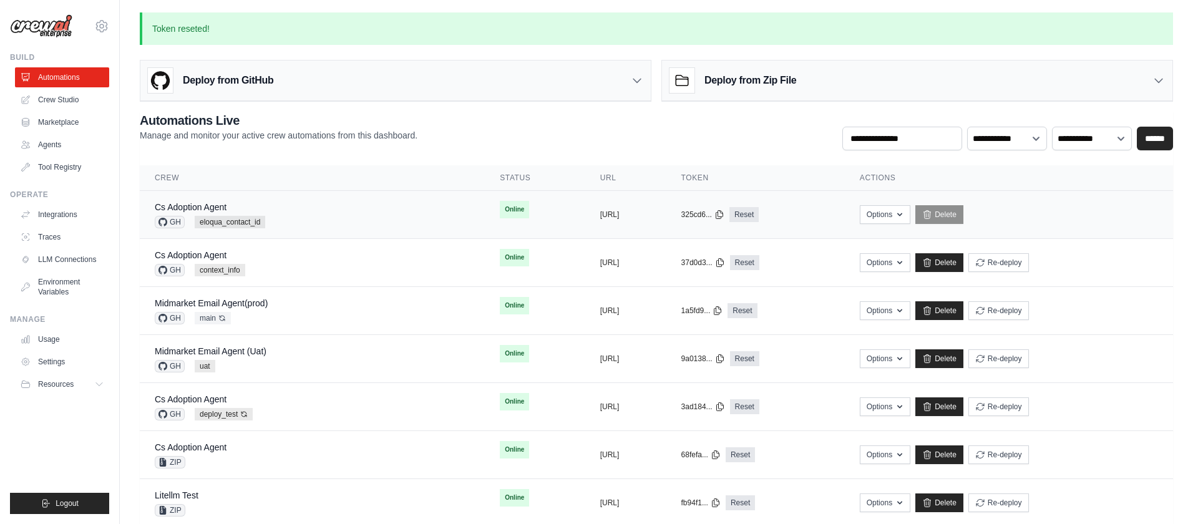
click at [353, 207] on div "Cs Adoption Agent GH eloqua_contact_id" at bounding box center [312, 214] width 315 height 27
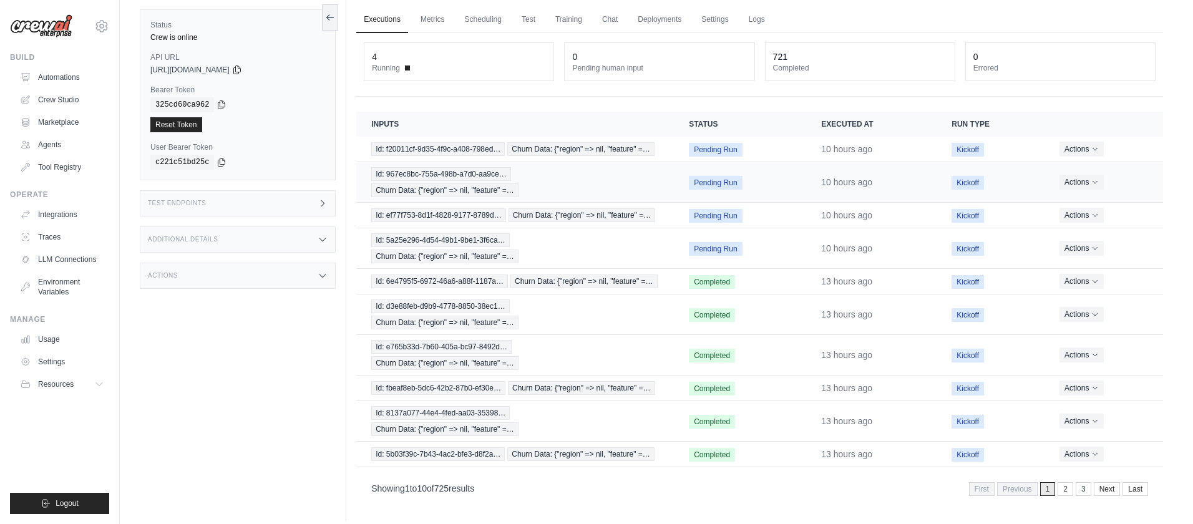
scroll to position [53, 0]
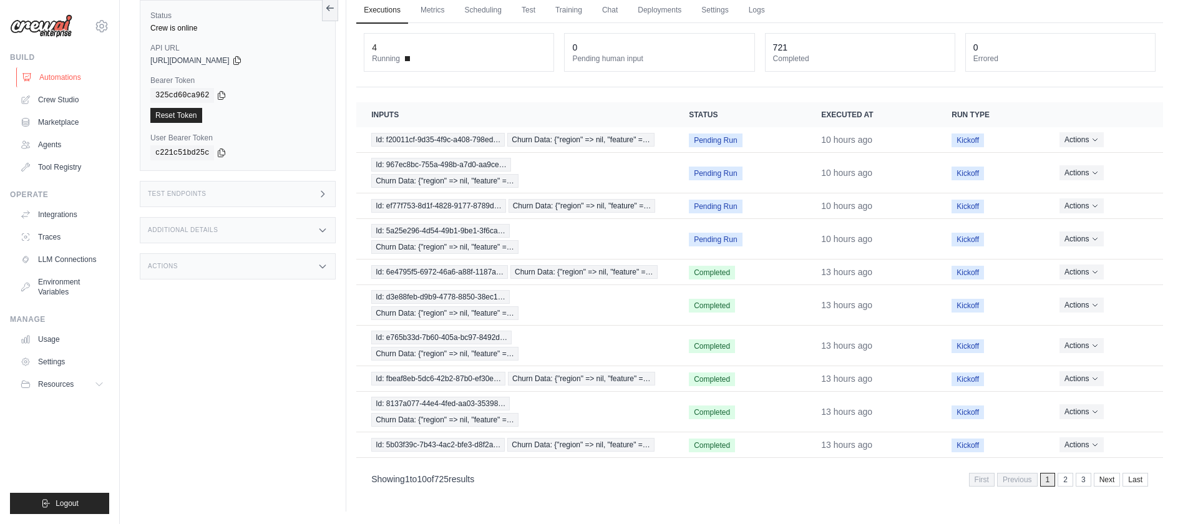
click at [67, 77] on link "Automations" at bounding box center [63, 77] width 94 height 20
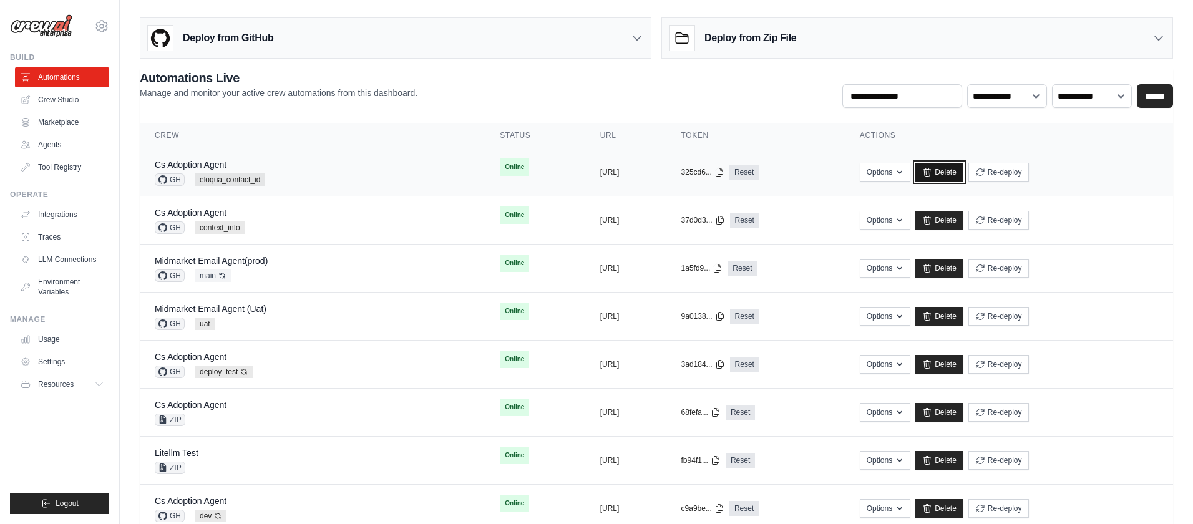
click at [964, 171] on link "Delete" at bounding box center [940, 172] width 48 height 19
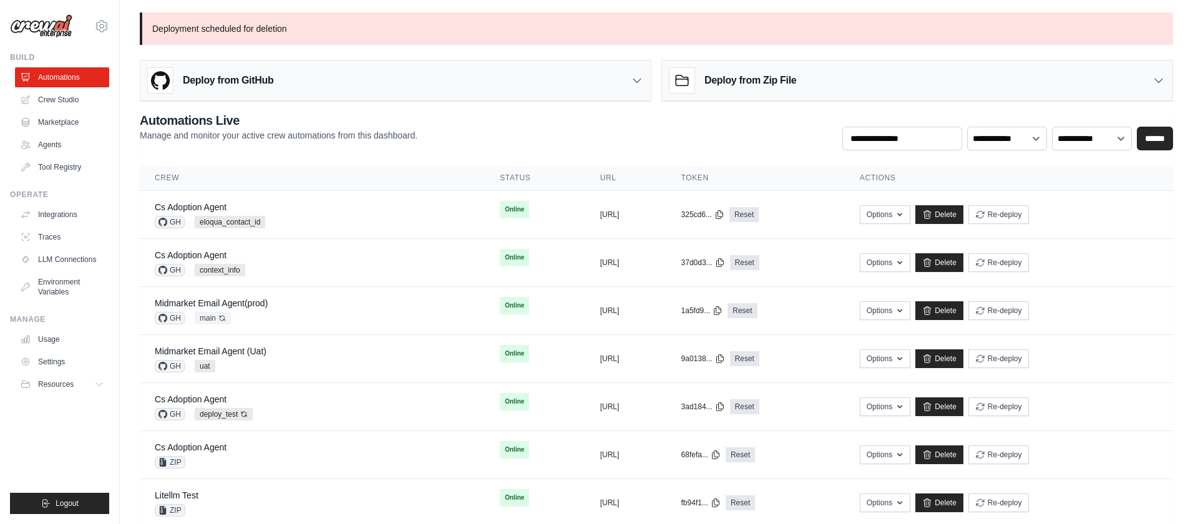
click at [337, 79] on div "Deploy from GitHub" at bounding box center [395, 81] width 511 height 41
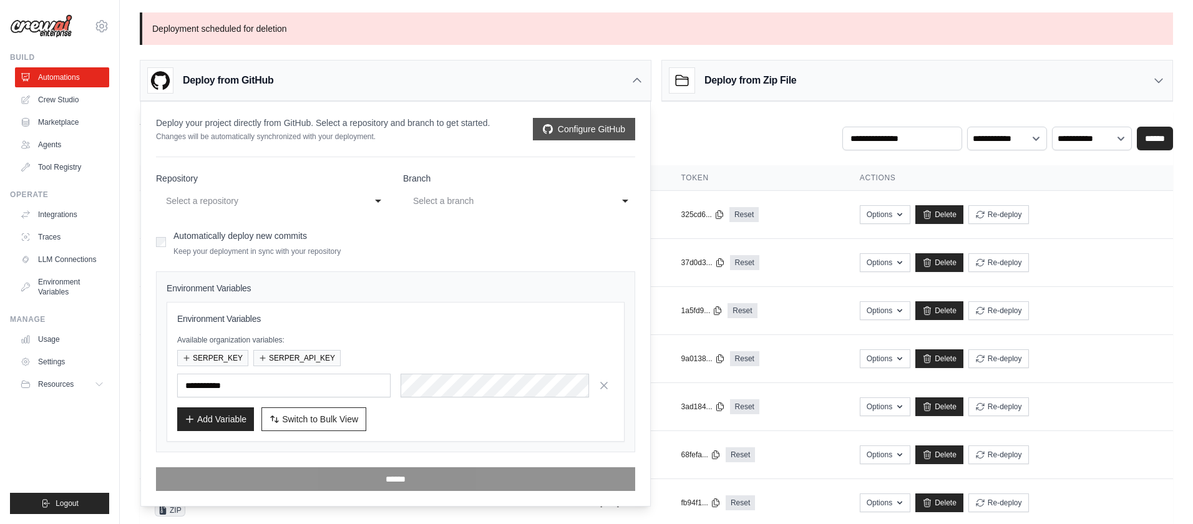
click at [566, 131] on link "Configure GitHub" at bounding box center [584, 129] width 102 height 22
click at [206, 203] on div "Select a repository" at bounding box center [259, 200] width 187 height 15
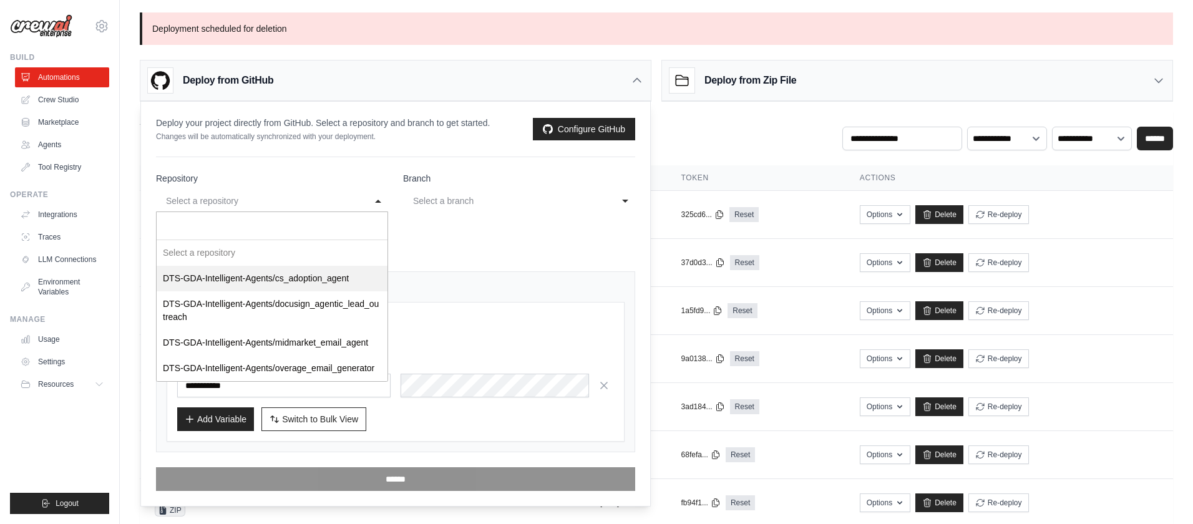
select select "**********"
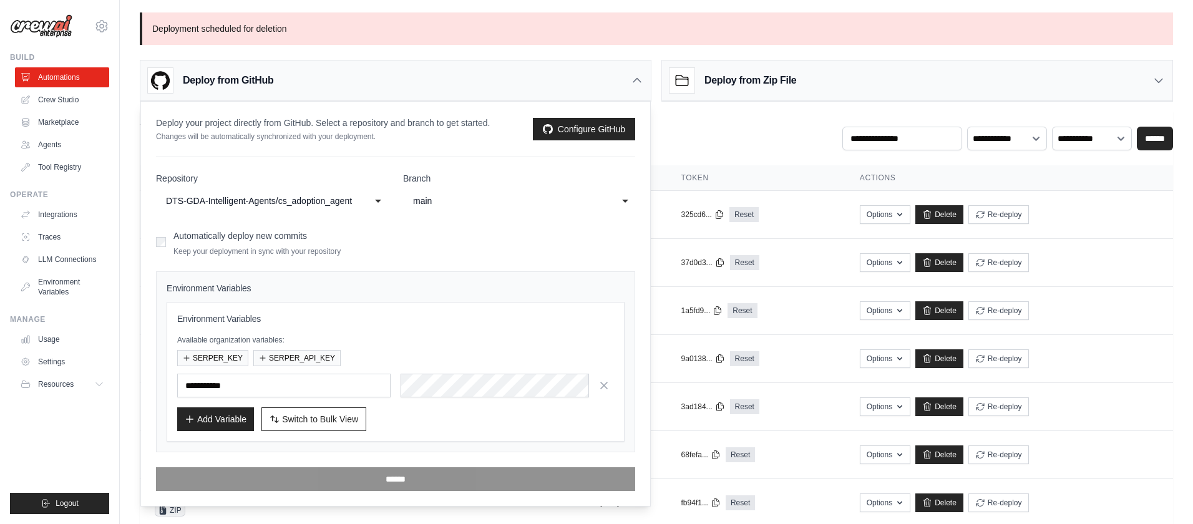
click at [448, 202] on div "main" at bounding box center [506, 200] width 187 height 15
select select "**********"
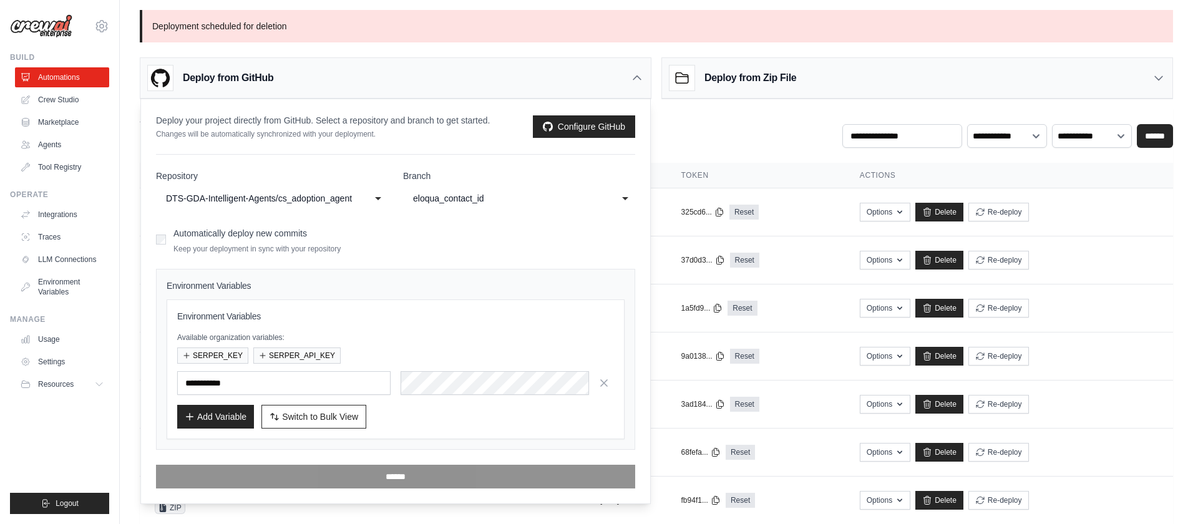
click at [308, 479] on h3 "Required Fields" at bounding box center [236, 484] width 144 height 11
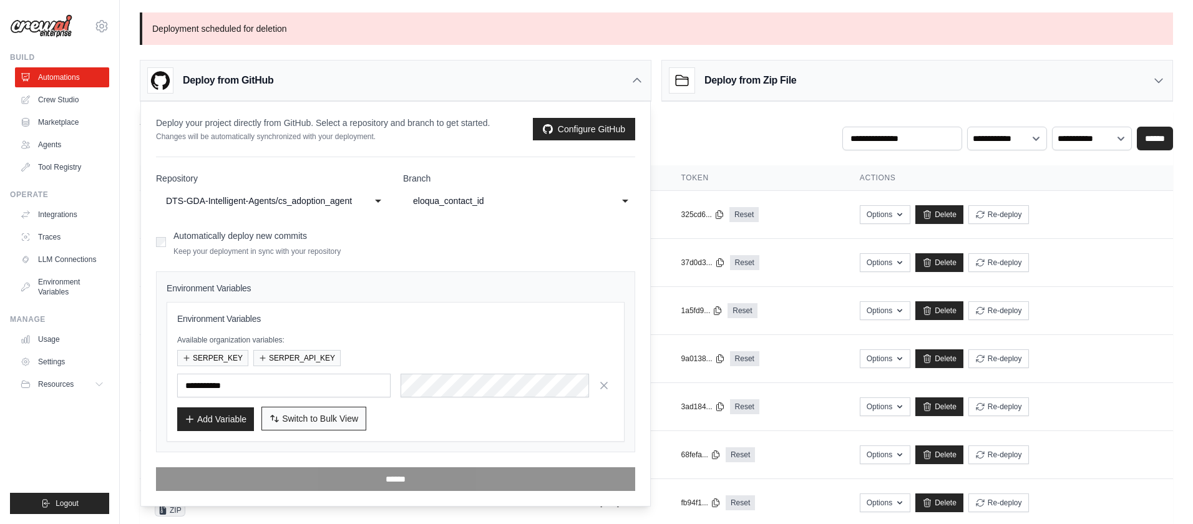
click at [302, 417] on span "Switch to Bulk View" at bounding box center [320, 419] width 76 height 12
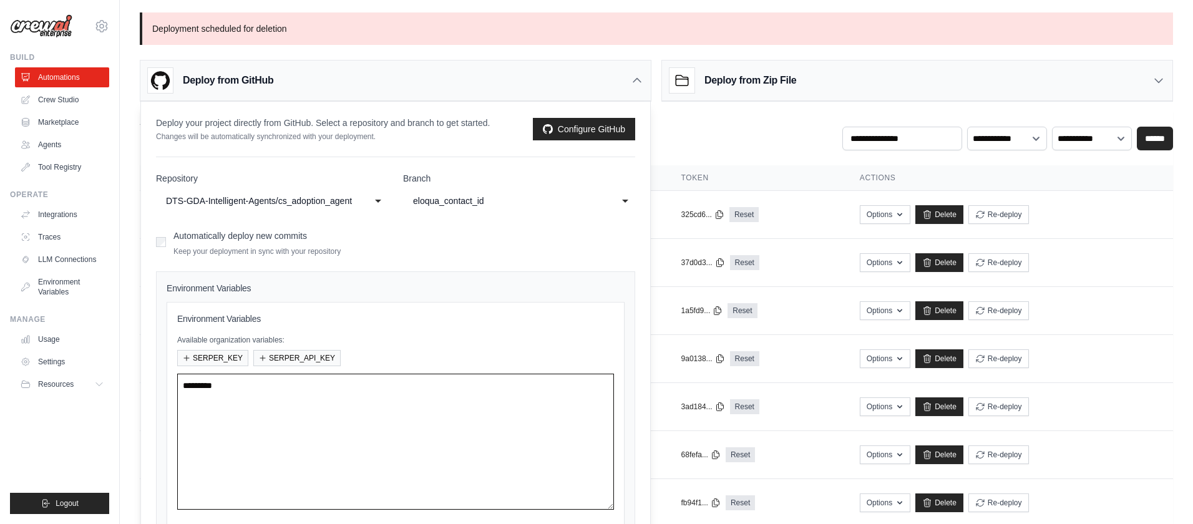
click at [403, 394] on textarea at bounding box center [395, 442] width 437 height 136
paste textarea "**********"
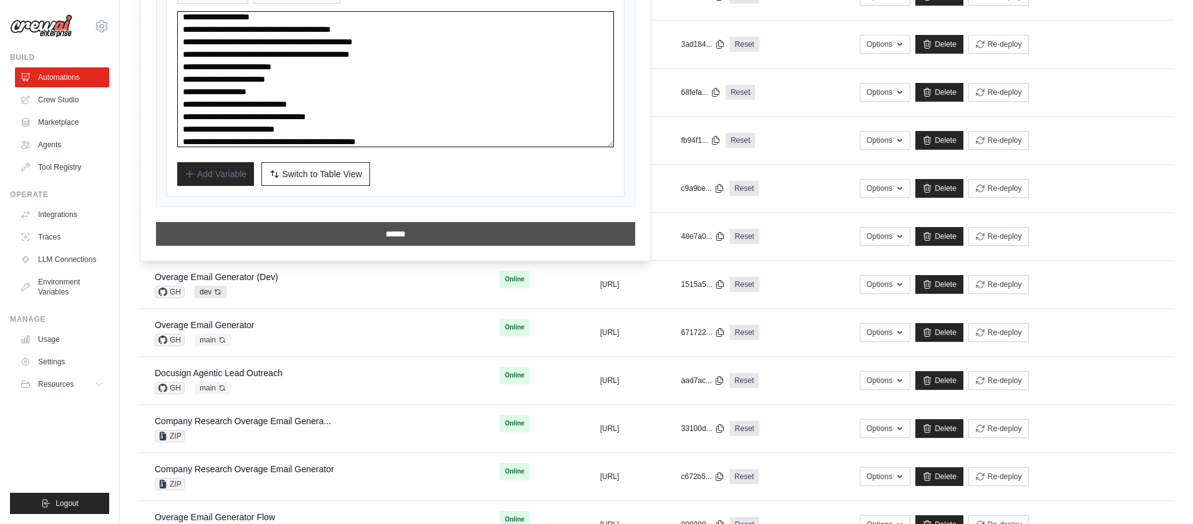
scroll to position [365, 0]
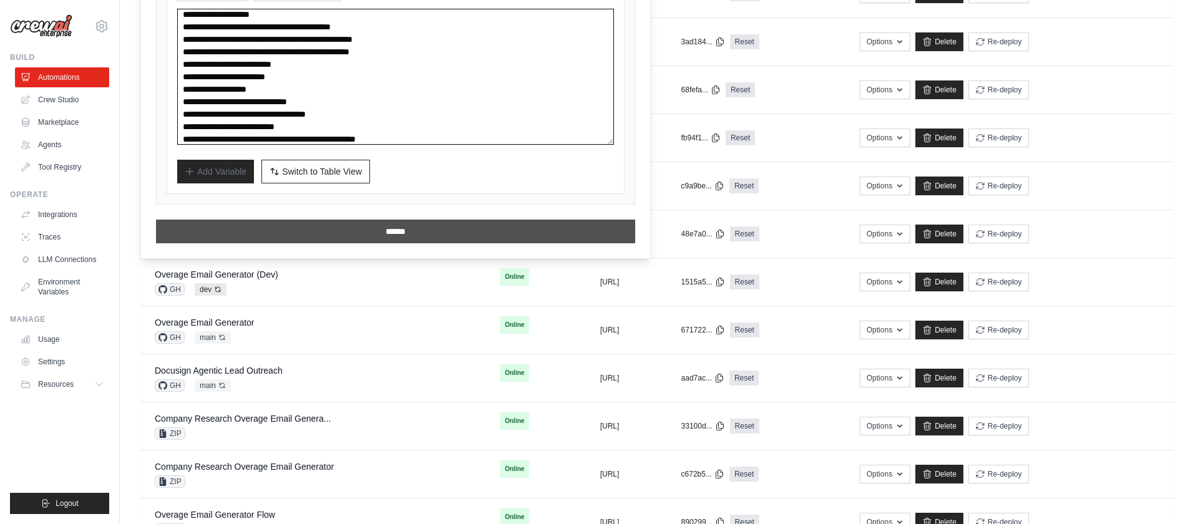
type textarea "**********"
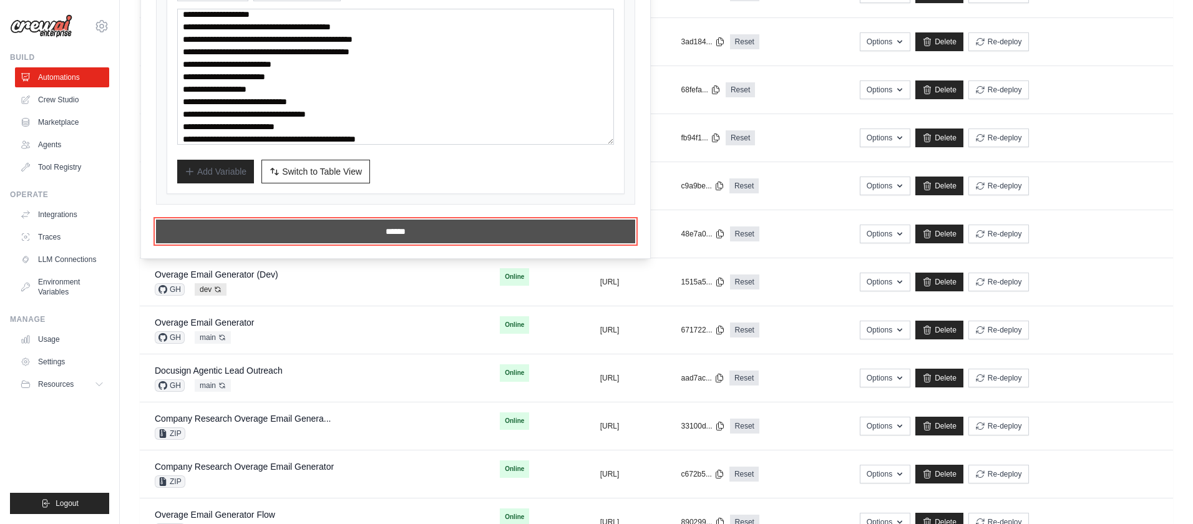
click at [384, 234] on input "******" at bounding box center [395, 232] width 479 height 24
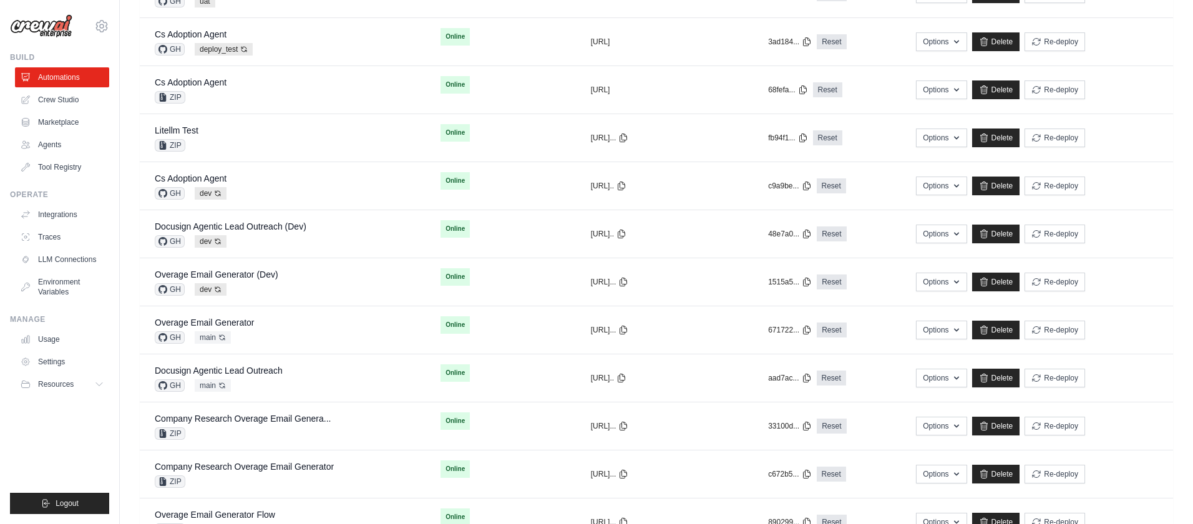
scroll to position [0, 0]
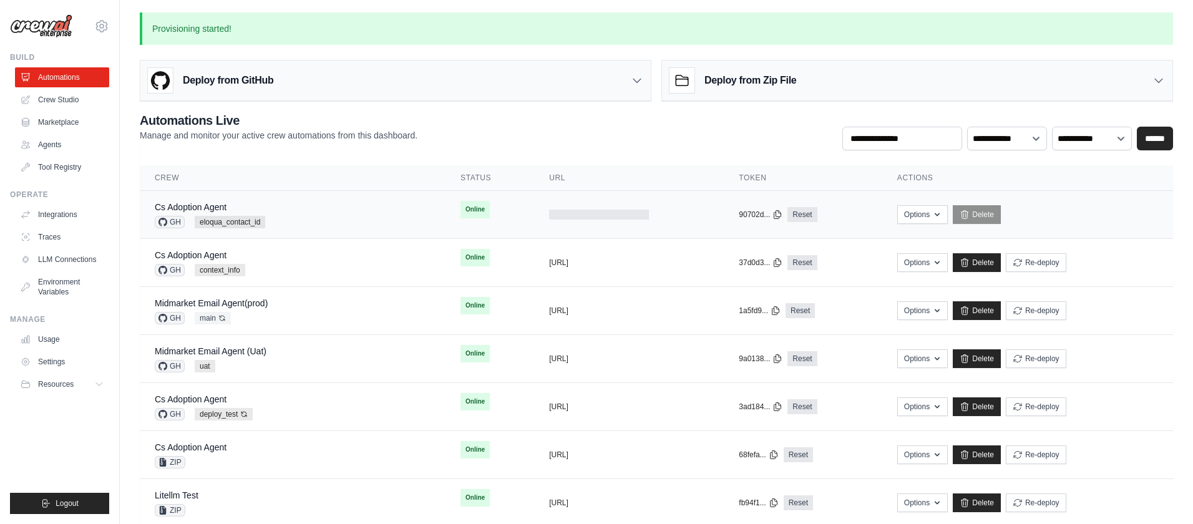
click at [665, 217] on div at bounding box center [629, 215] width 160 height 10
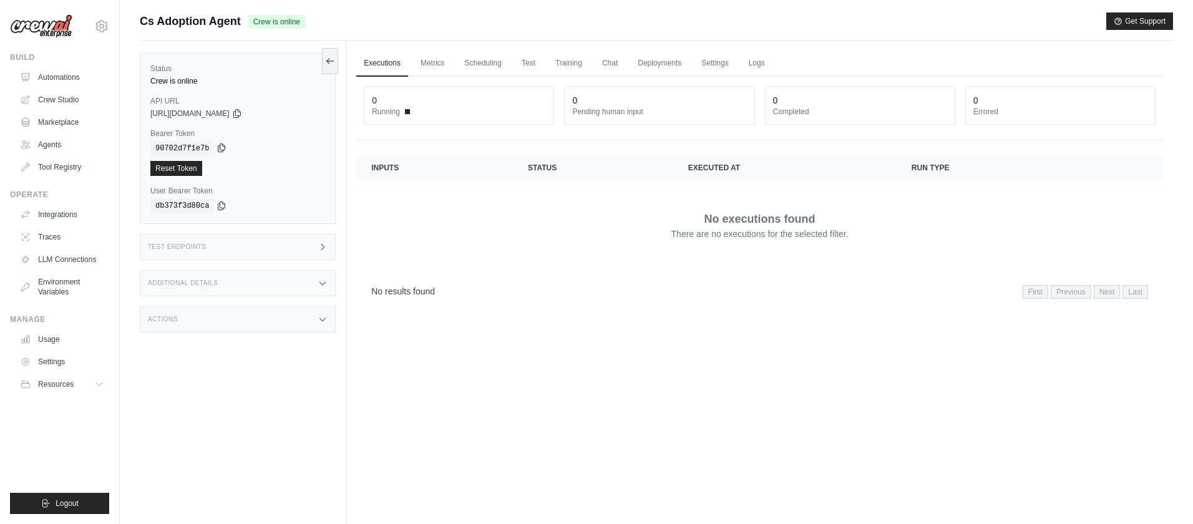
click at [223, 148] on icon at bounding box center [222, 148] width 10 height 10
click at [242, 114] on icon at bounding box center [237, 113] width 10 height 10
click at [64, 75] on link "Automations" at bounding box center [63, 77] width 94 height 20
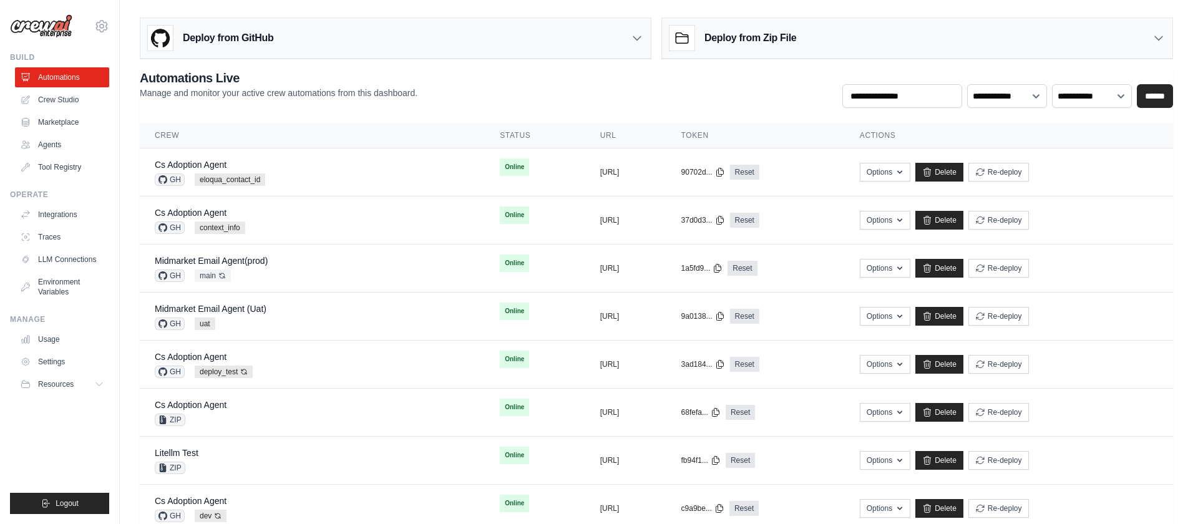
click at [64, 75] on link "Automations" at bounding box center [62, 77] width 94 height 20
click at [314, 166] on div "Cs Adoption Agent GH eloqua_contact_id" at bounding box center [312, 172] width 315 height 27
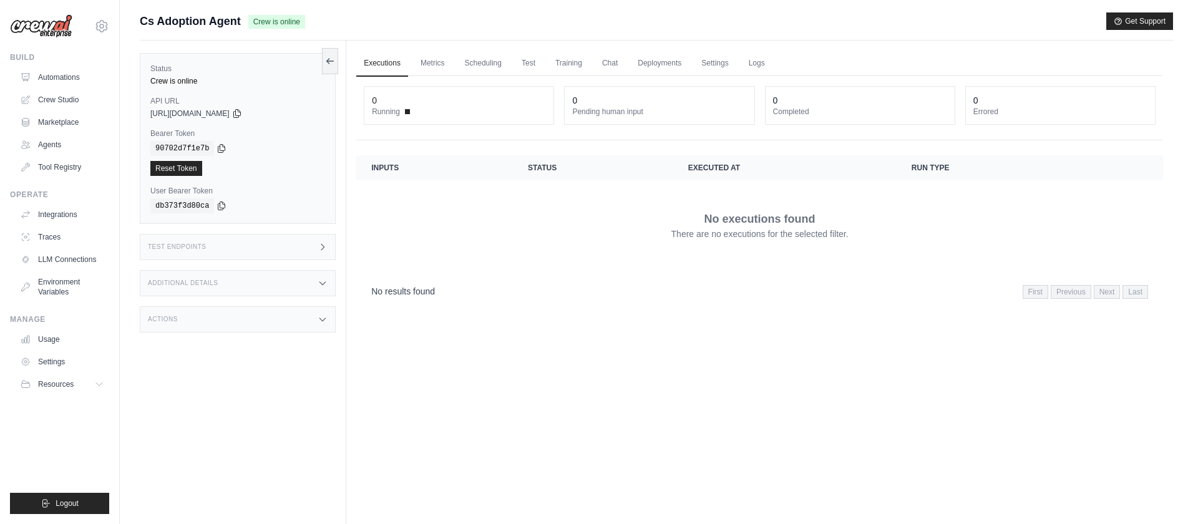
scroll to position [1, 0]
click at [62, 72] on link "Automations" at bounding box center [63, 77] width 94 height 20
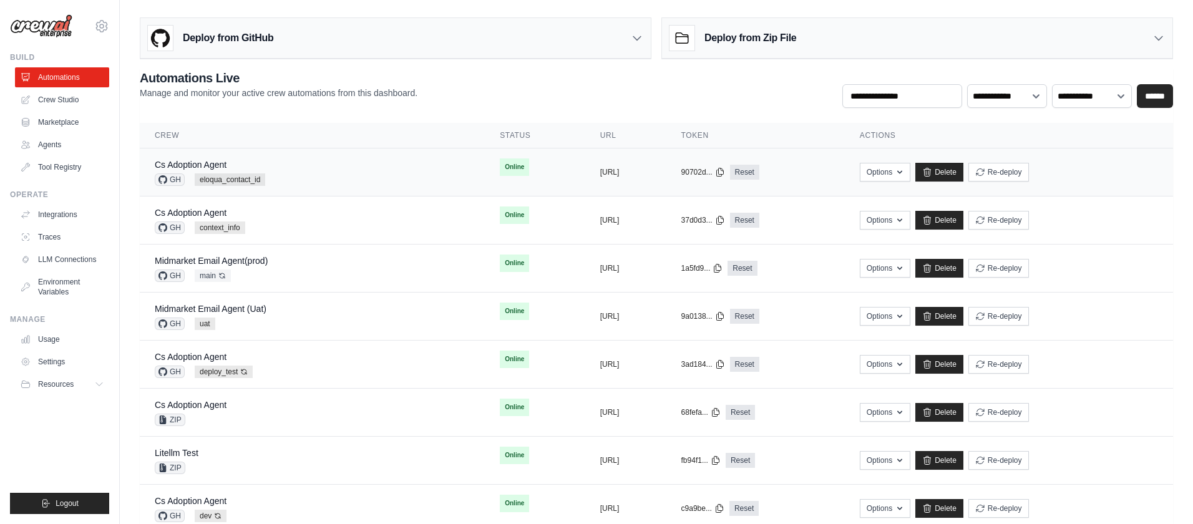
click at [323, 173] on div "Cs Adoption Agent GH eloqua_contact_id" at bounding box center [312, 172] width 315 height 27
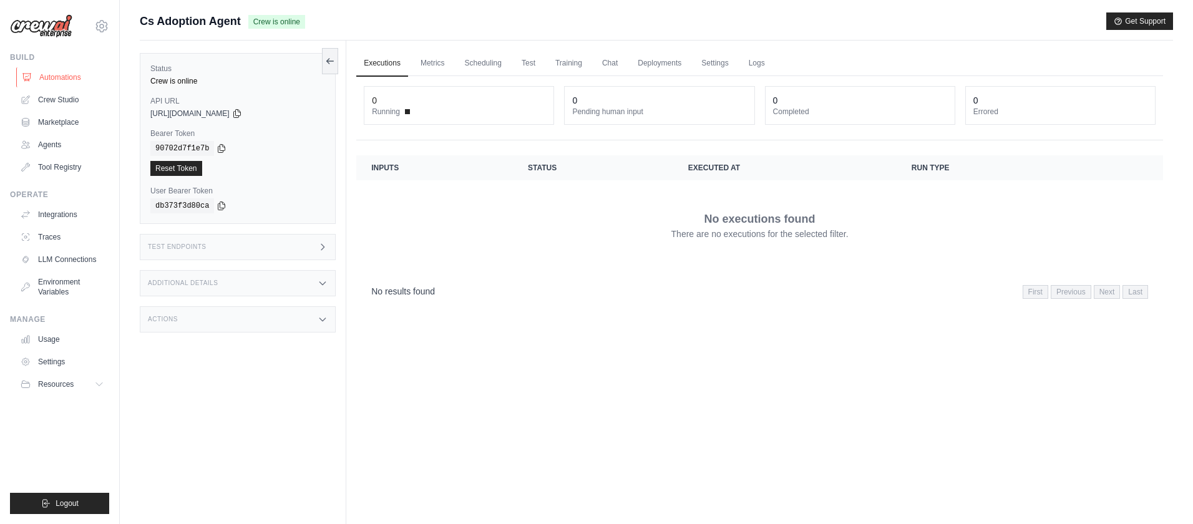
click at [74, 81] on link "Automations" at bounding box center [63, 77] width 94 height 20
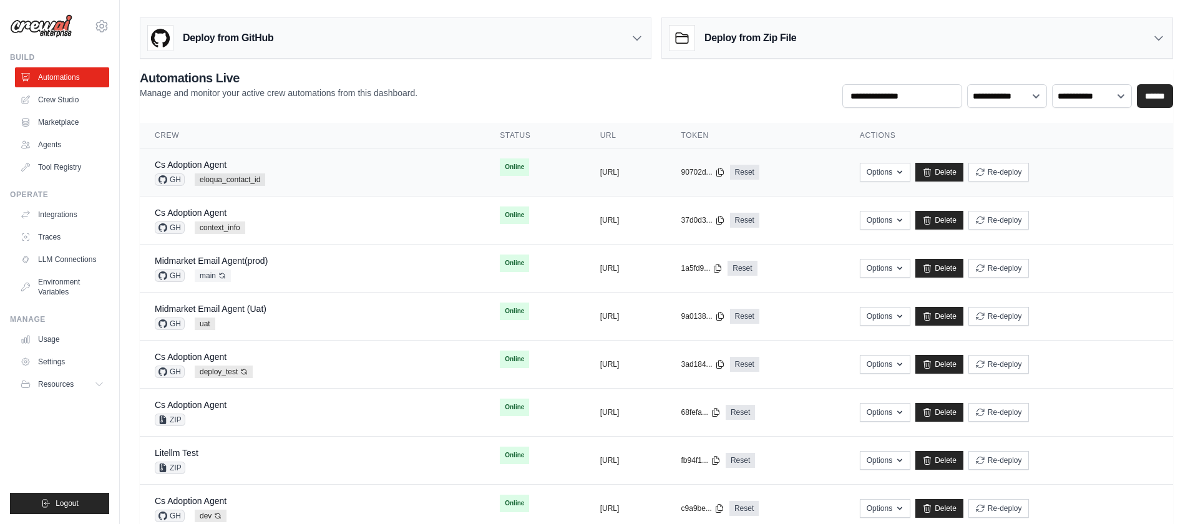
click at [333, 176] on div "Cs Adoption Agent GH eloqua_contact_id" at bounding box center [312, 172] width 315 height 27
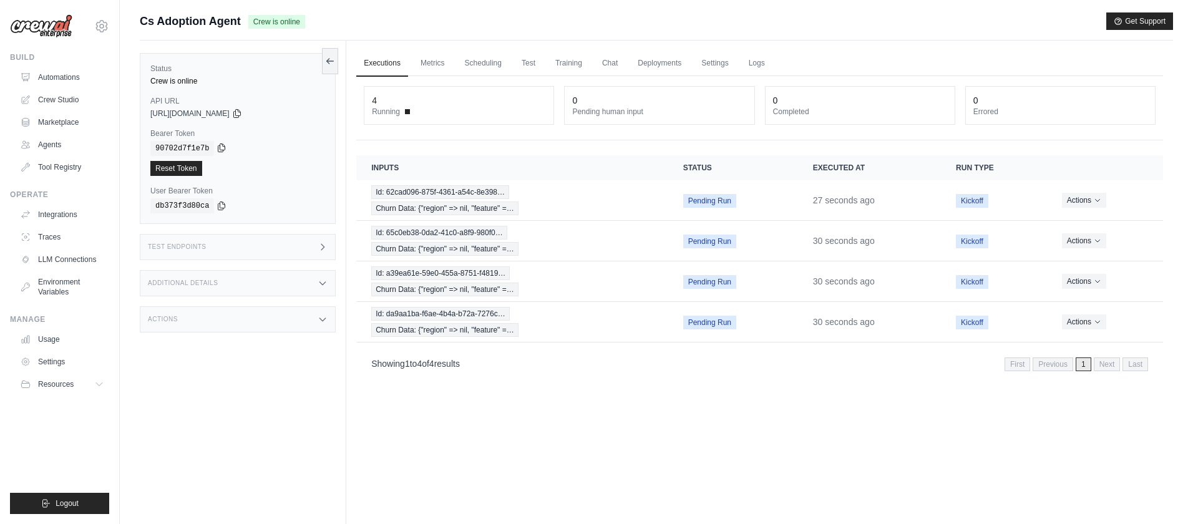
click at [222, 148] on icon at bounding box center [222, 148] width 10 height 10
click at [240, 113] on icon at bounding box center [236, 113] width 7 height 8
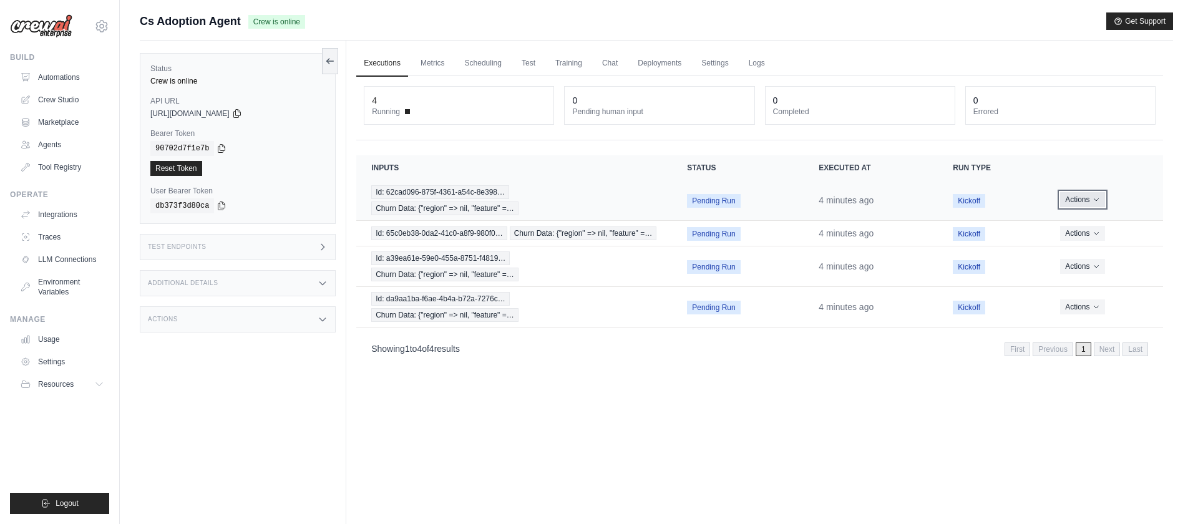
click at [1095, 198] on icon "Actions for execution" at bounding box center [1096, 199] width 7 height 7
drag, startPoint x: 758, startPoint y: 195, endPoint x: 704, endPoint y: 200, distance: 53.9
click at [758, 195] on td "Pending Run" at bounding box center [738, 200] width 132 height 41
click at [698, 200] on span "Pending Run" at bounding box center [713, 201] width 53 height 14
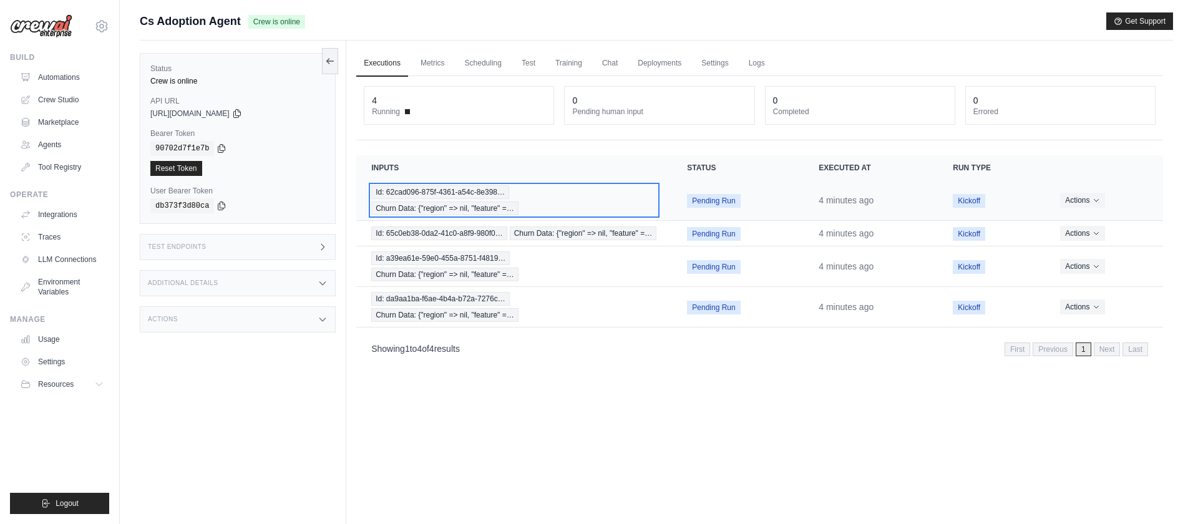
click at [514, 199] on div "Id: 62cad096-875f-4361-a54c-8e398… Churn Data: {"region" => nil, "feature" =…" at bounding box center [514, 200] width 286 height 30
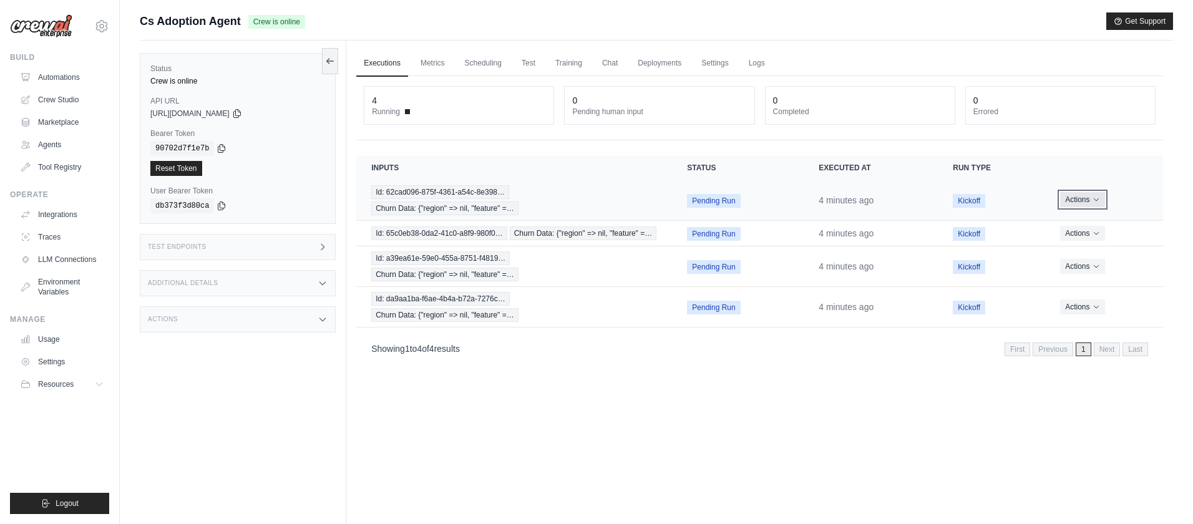
click at [1089, 202] on button "Actions" at bounding box center [1082, 199] width 44 height 15
click at [1092, 242] on button "Delete" at bounding box center [1109, 242] width 80 height 20
click at [1091, 242] on button "Delete" at bounding box center [1109, 242] width 80 height 20
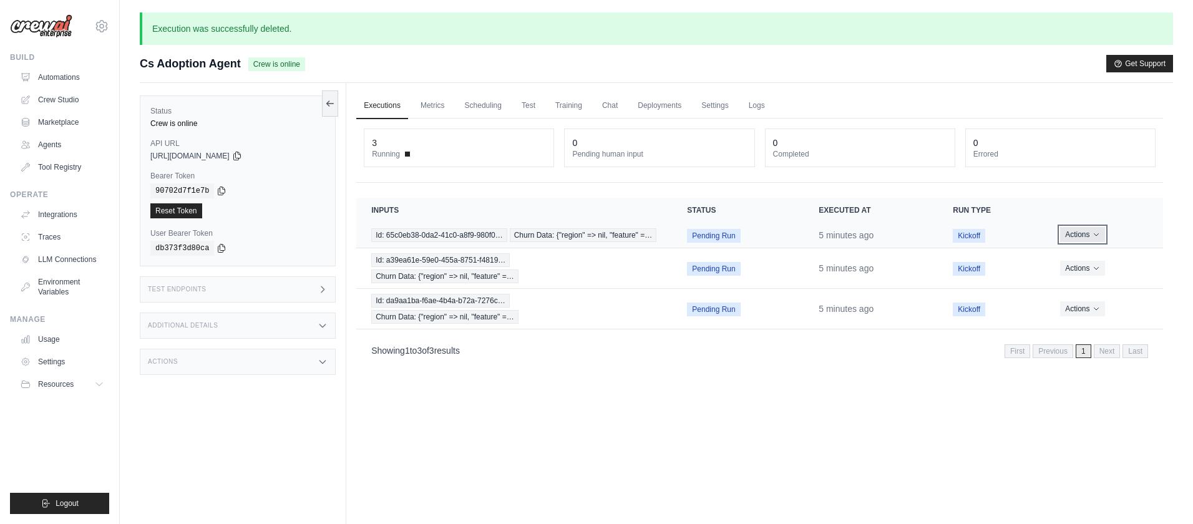
click at [1084, 237] on button "Actions" at bounding box center [1082, 234] width 44 height 15
click at [1090, 273] on button "Delete" at bounding box center [1109, 277] width 80 height 20
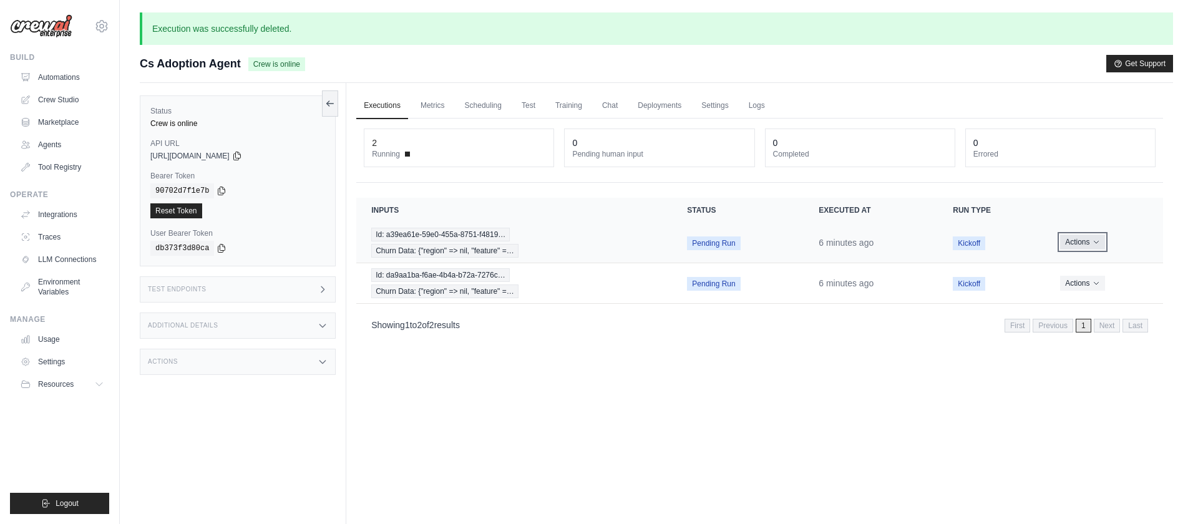
click at [1081, 242] on button "Actions" at bounding box center [1082, 242] width 44 height 15
click at [1092, 284] on button "Delete" at bounding box center [1109, 285] width 80 height 20
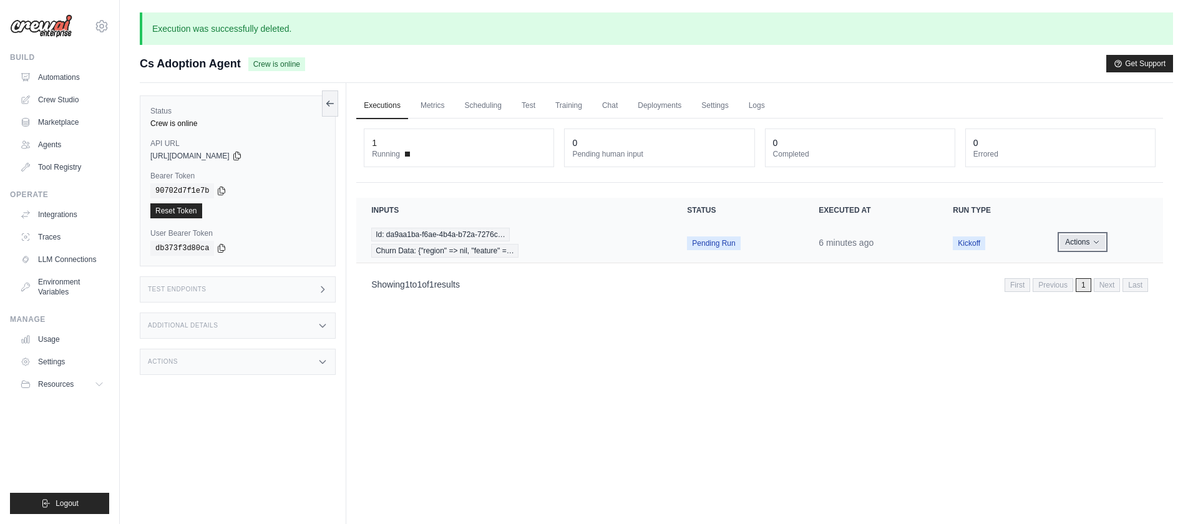
click at [1086, 247] on button "Actions" at bounding box center [1082, 242] width 44 height 15
click at [1100, 285] on button "Delete" at bounding box center [1109, 285] width 80 height 20
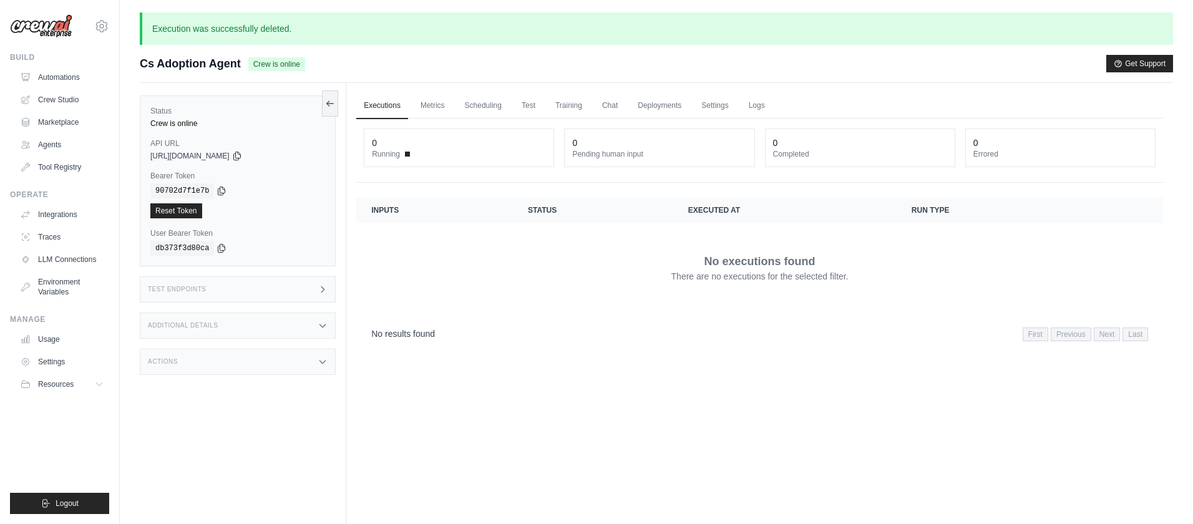
click at [580, 266] on div "No executions found There are no executions for the selected filter." at bounding box center [759, 268] width 777 height 70
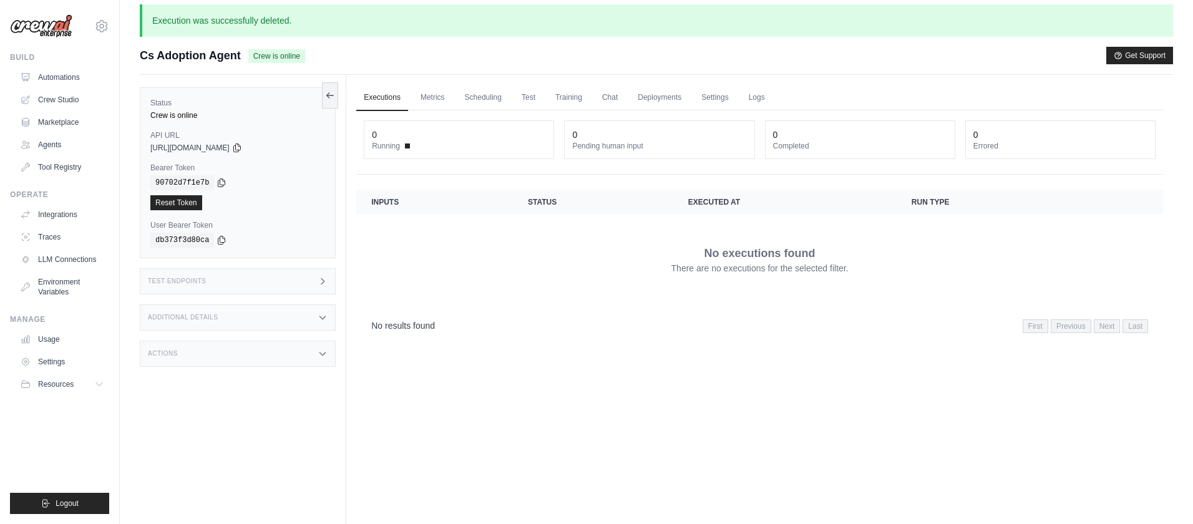
click at [741, 401] on div "Executions Metrics Scheduling Test Training Chat Deployments Settings Logs 0 Ru…" at bounding box center [759, 337] width 827 height 524
click at [69, 74] on link "Automations" at bounding box center [63, 77] width 94 height 20
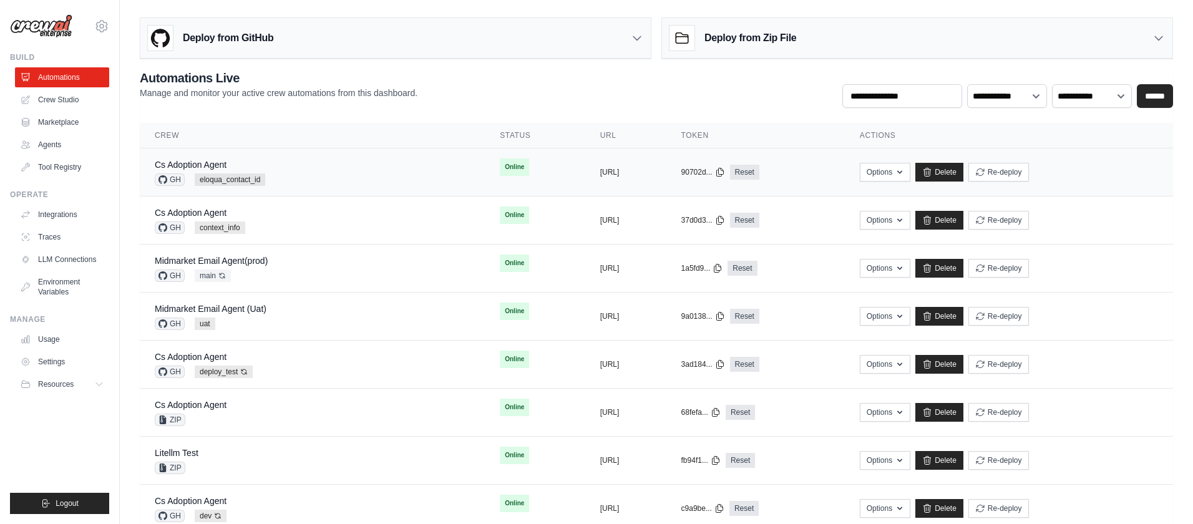
click at [338, 171] on div "Cs Adoption Agent GH eloqua_contact_id" at bounding box center [312, 172] width 315 height 27
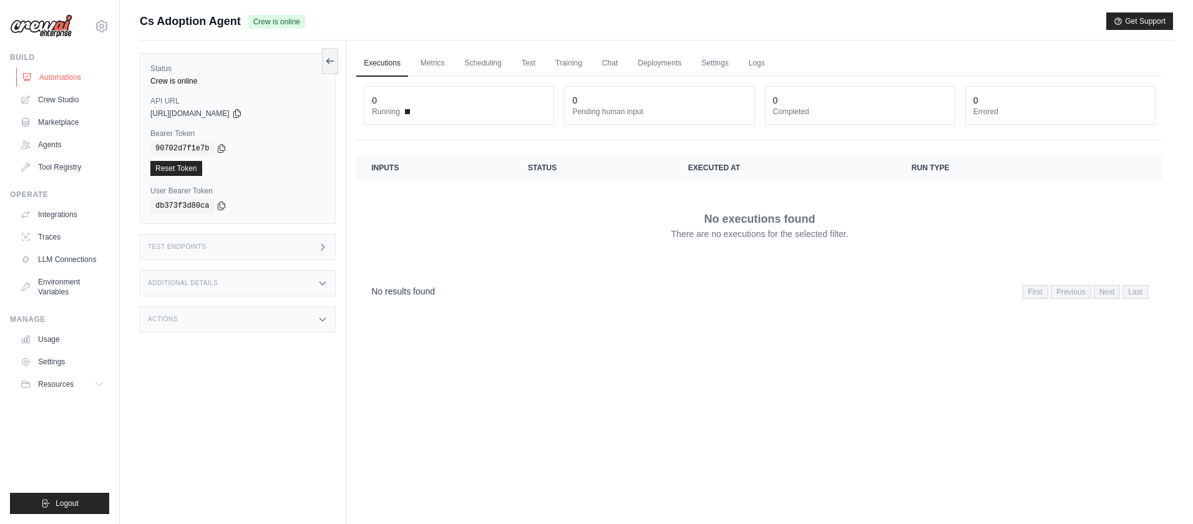
click at [78, 79] on link "Automations" at bounding box center [63, 77] width 94 height 20
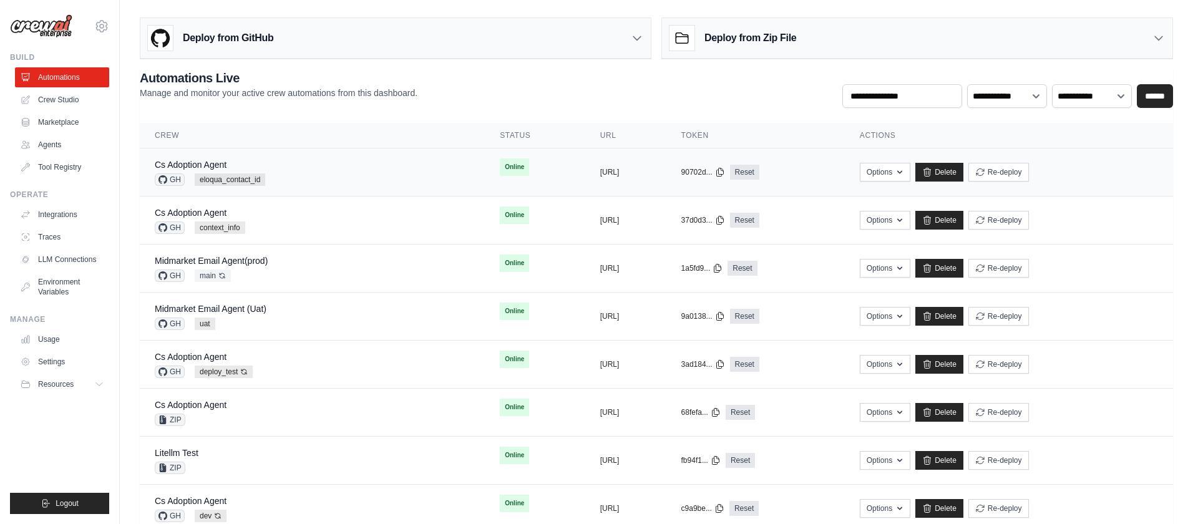
click at [343, 173] on div "Cs Adoption Agent GH eloqua_contact_id" at bounding box center [312, 172] width 315 height 27
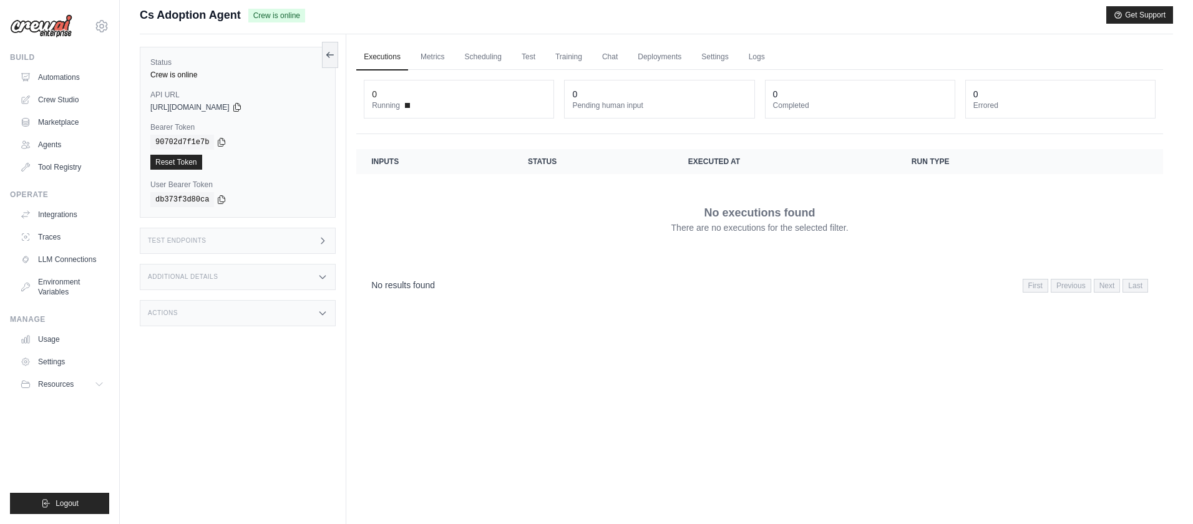
scroll to position [10, 0]
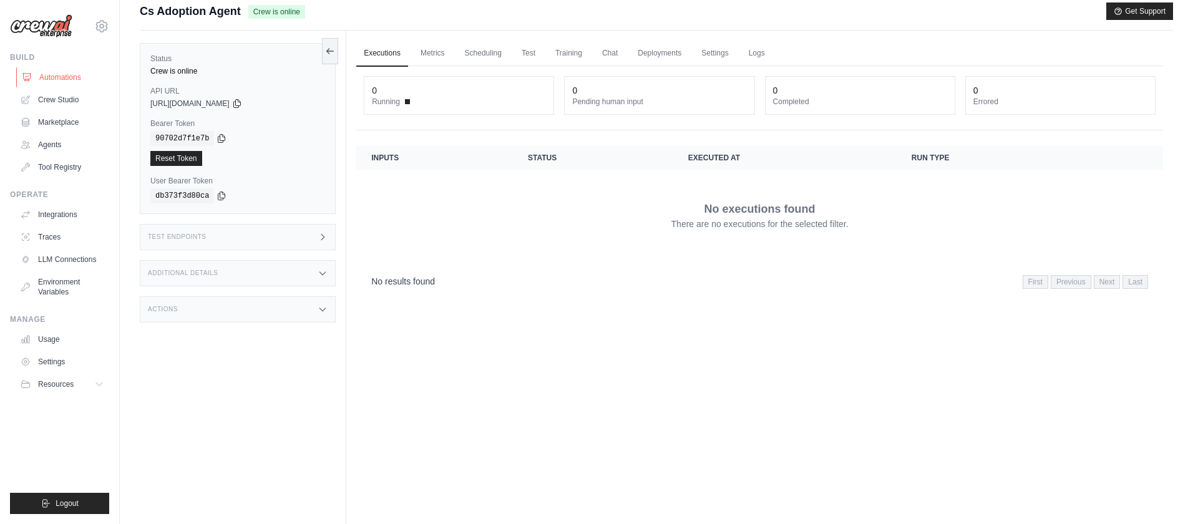
click at [71, 77] on link "Automations" at bounding box center [63, 77] width 94 height 20
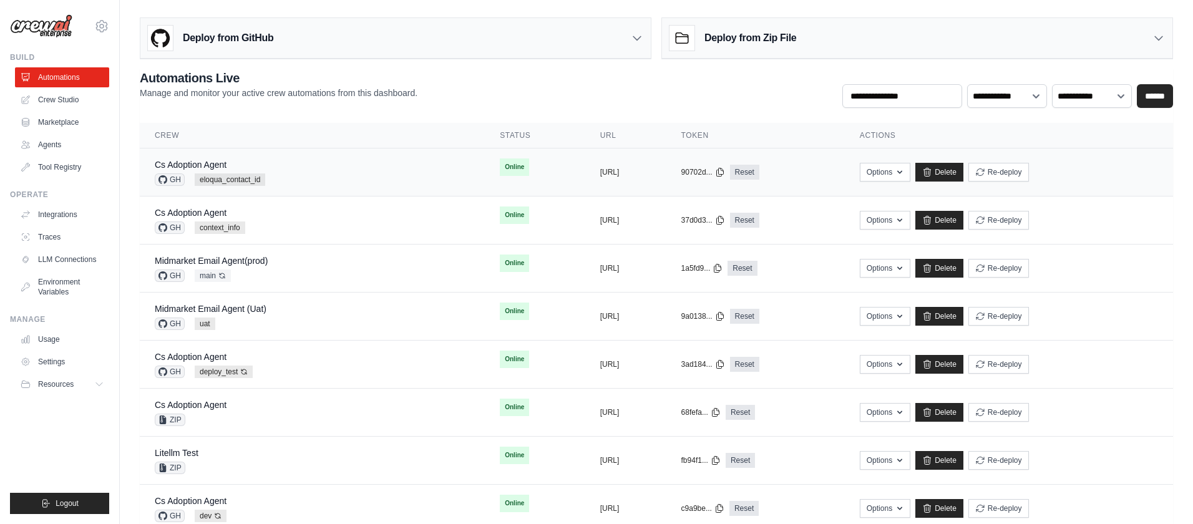
click at [345, 175] on div "Cs Adoption Agent GH eloqua_contact_id" at bounding box center [312, 172] width 315 height 27
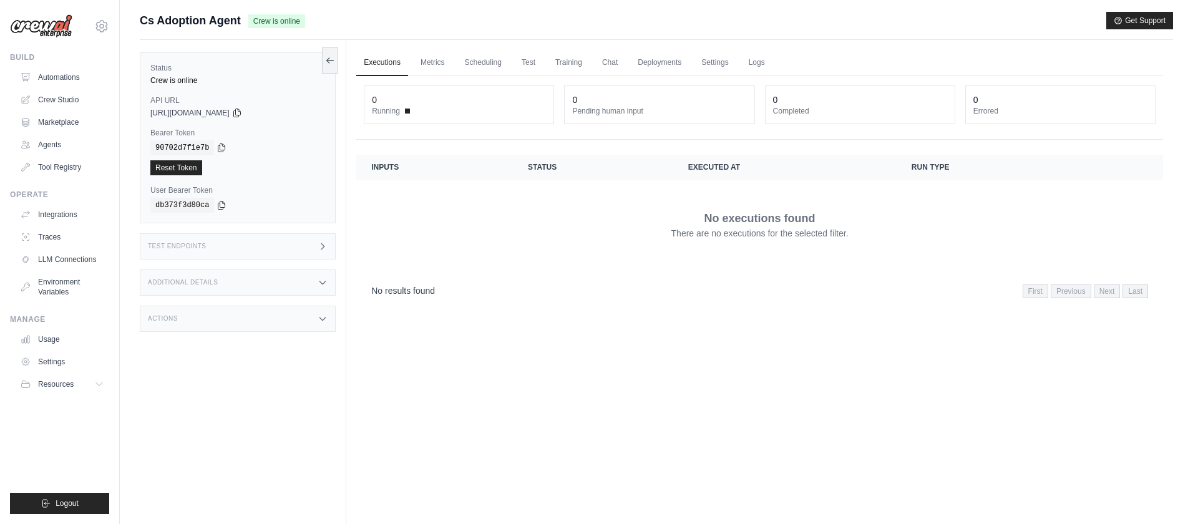
scroll to position [12, 0]
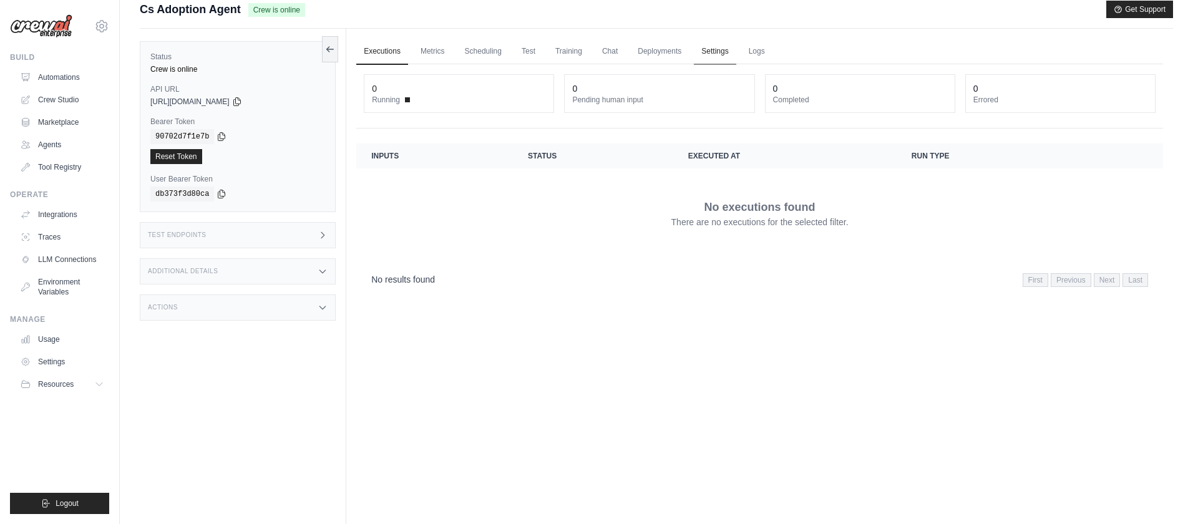
click at [718, 54] on link "Settings" at bounding box center [715, 52] width 42 height 26
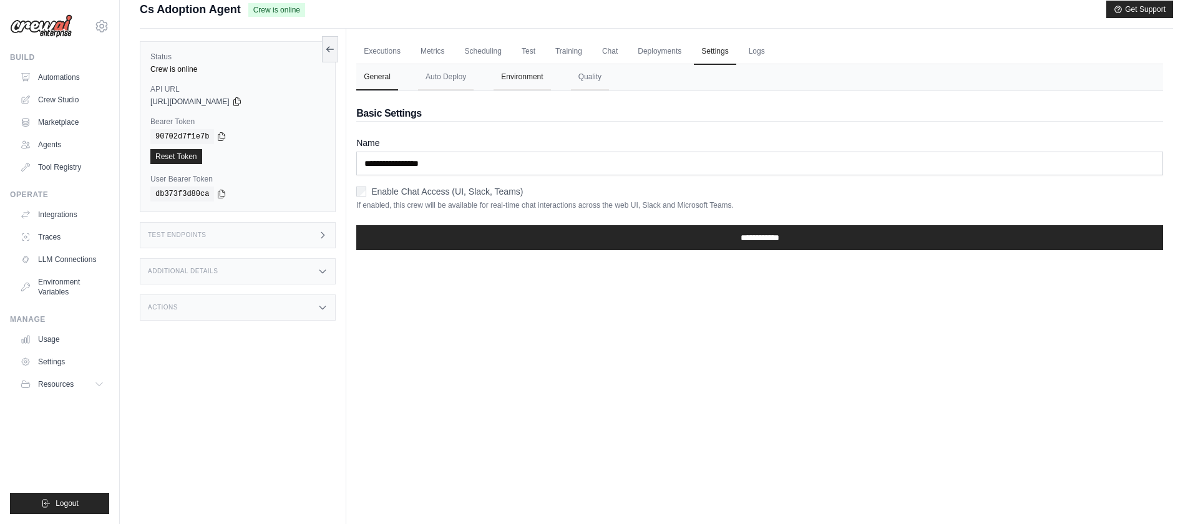
click at [527, 81] on button "Environment" at bounding box center [522, 77] width 57 height 26
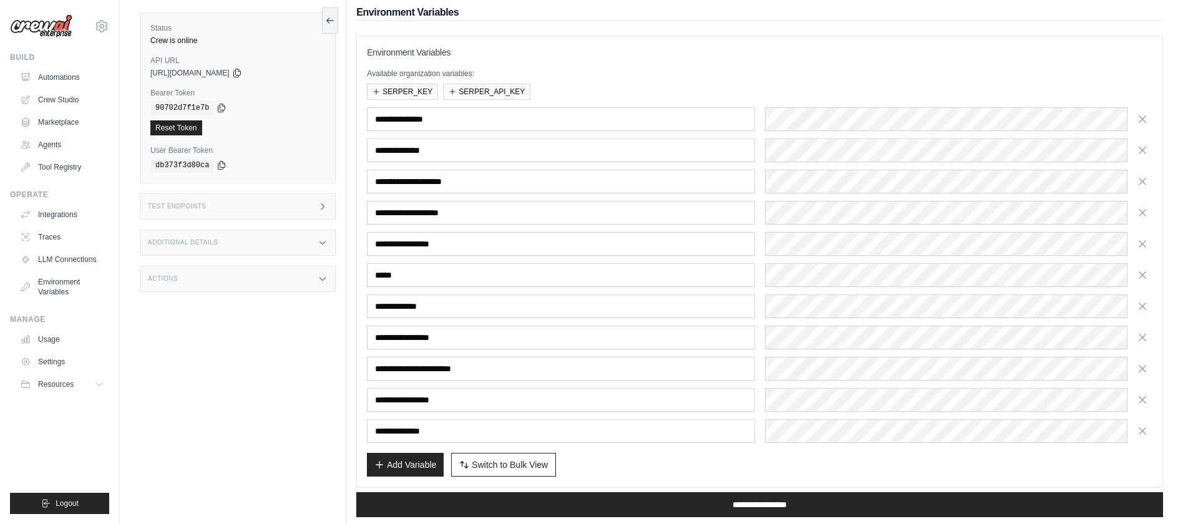
scroll to position [139, 0]
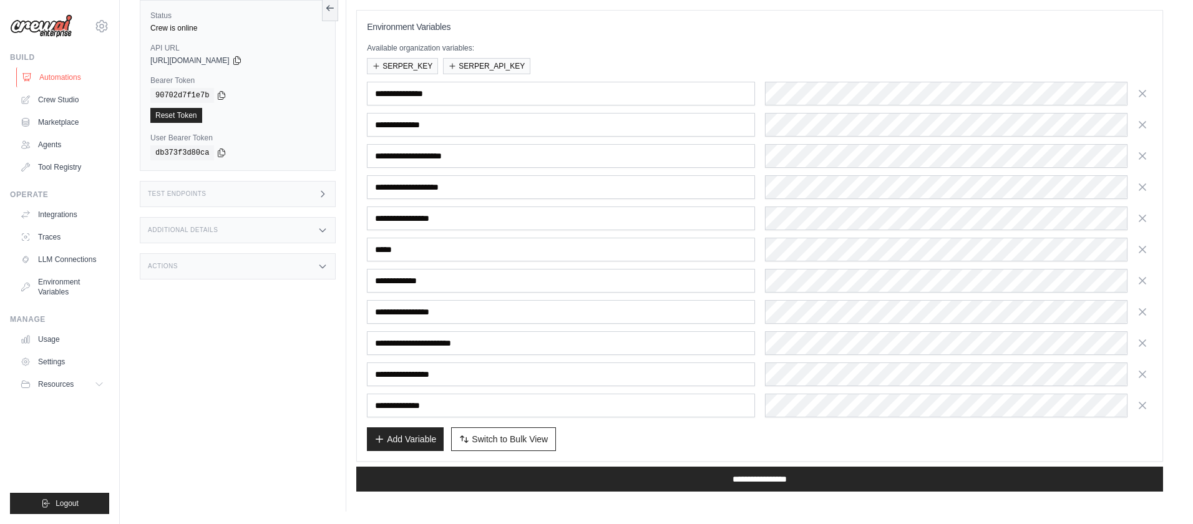
click at [58, 81] on link "Automations" at bounding box center [63, 77] width 94 height 20
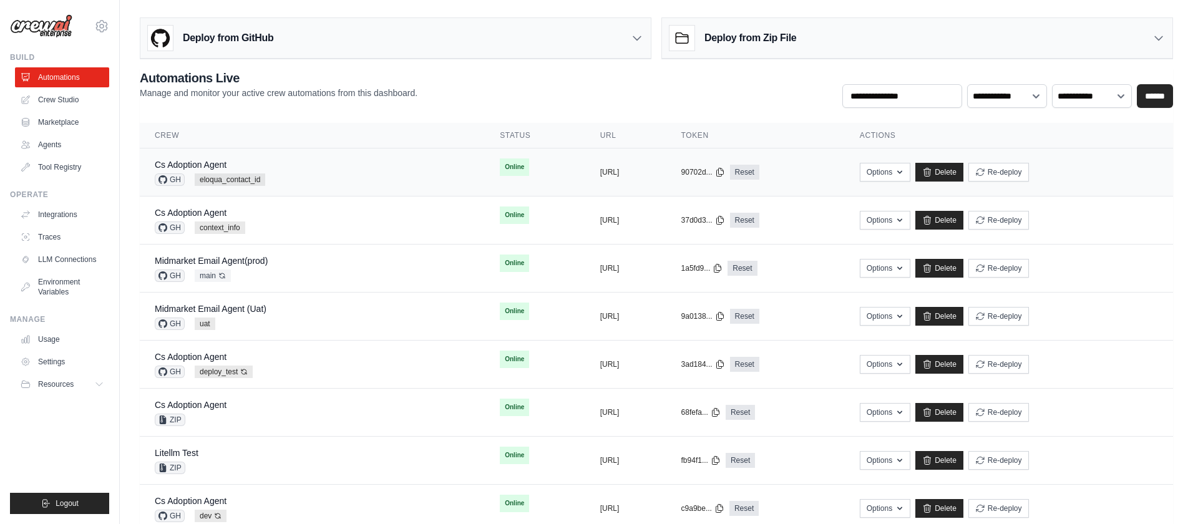
click at [340, 173] on div "Cs Adoption Agent GH eloqua_contact_id" at bounding box center [312, 172] width 315 height 27
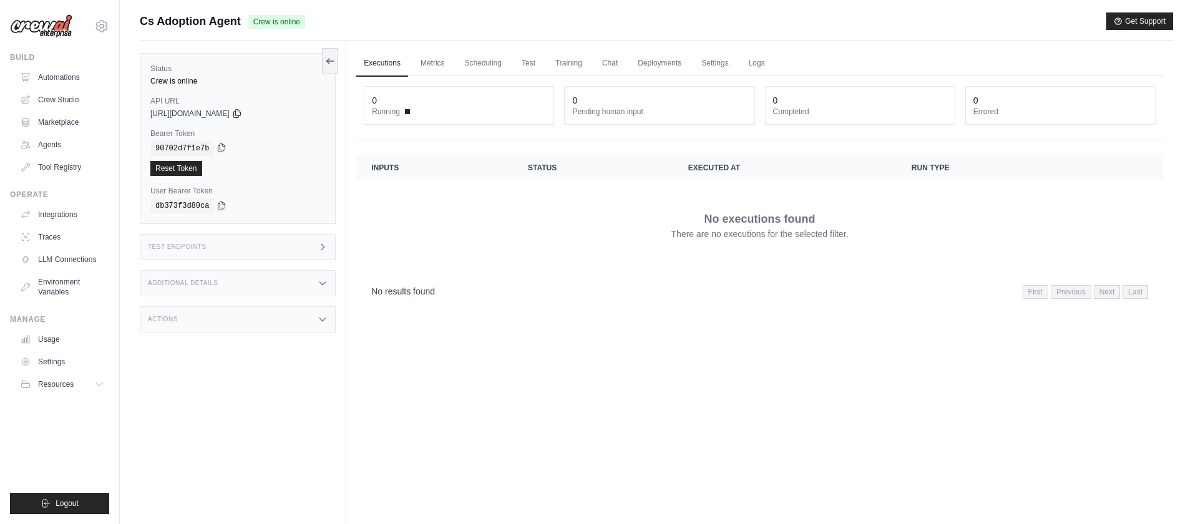
click at [224, 147] on icon at bounding box center [222, 148] width 10 height 10
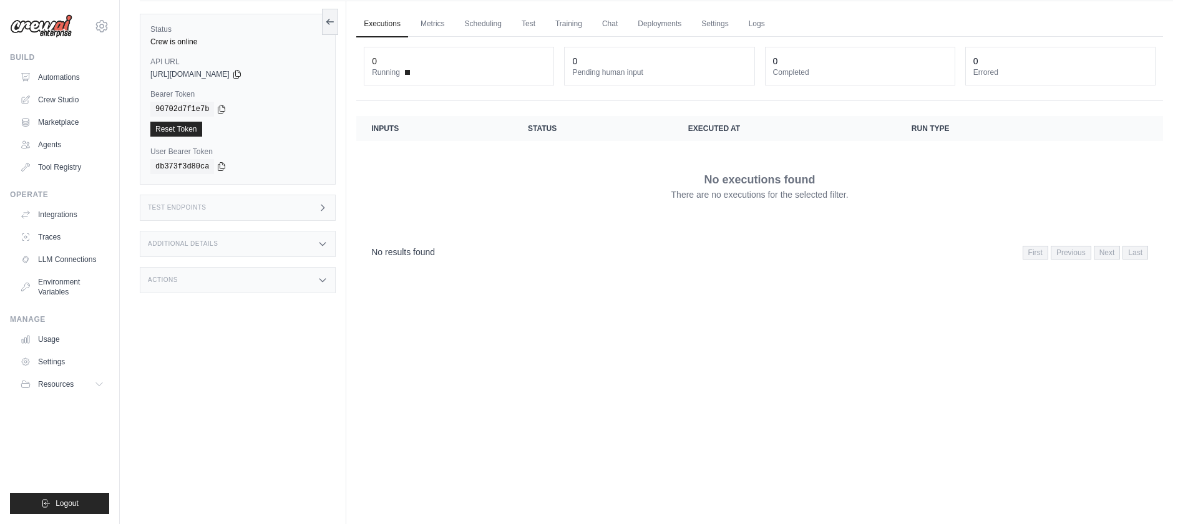
scroll to position [38, 0]
click at [242, 75] on icon at bounding box center [237, 75] width 10 height 10
click at [72, 76] on link "Automations" at bounding box center [63, 77] width 94 height 20
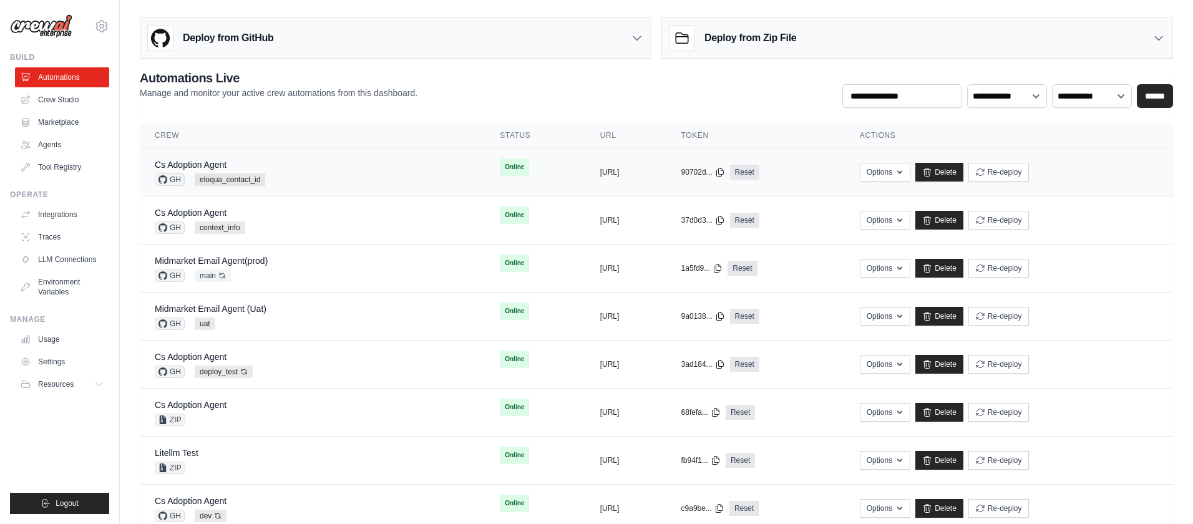
click at [361, 163] on div "Cs Adoption Agent GH eloqua_contact_id" at bounding box center [312, 172] width 315 height 27
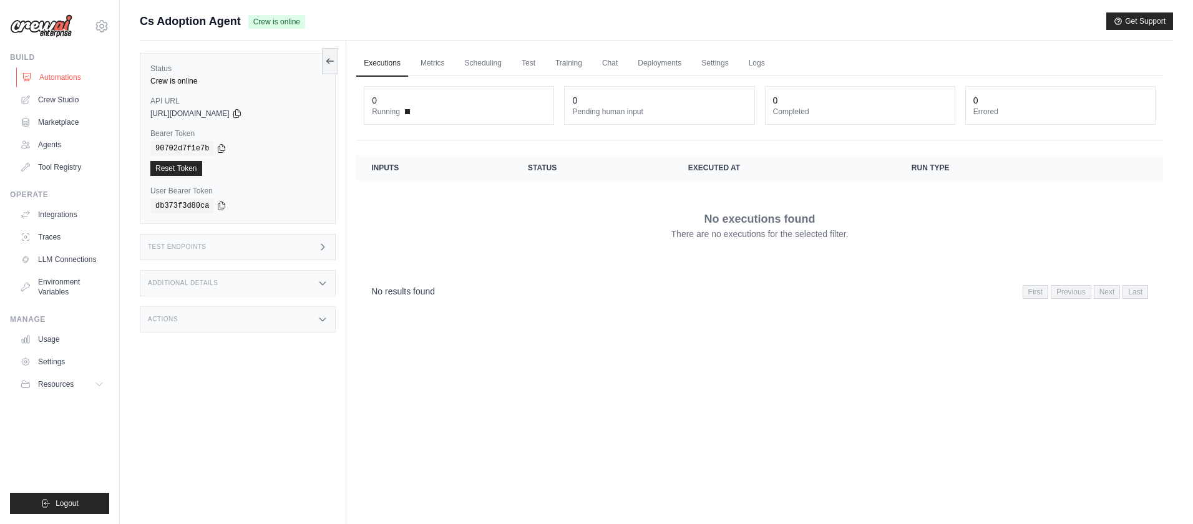
click at [69, 77] on link "Automations" at bounding box center [63, 77] width 94 height 20
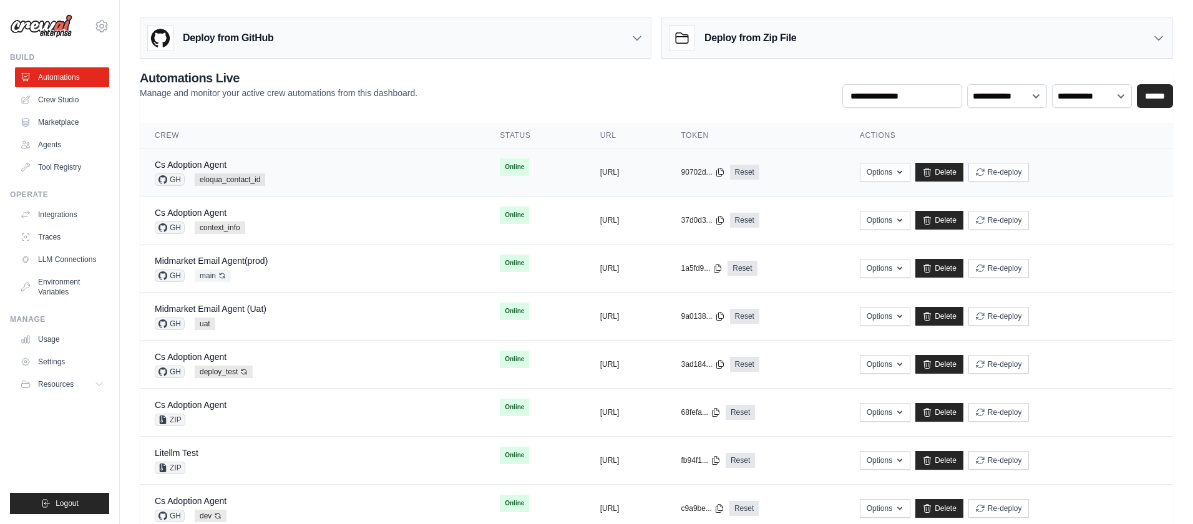
click at [324, 162] on div "Cs Adoption Agent GH eloqua_contact_id" at bounding box center [312, 172] width 315 height 27
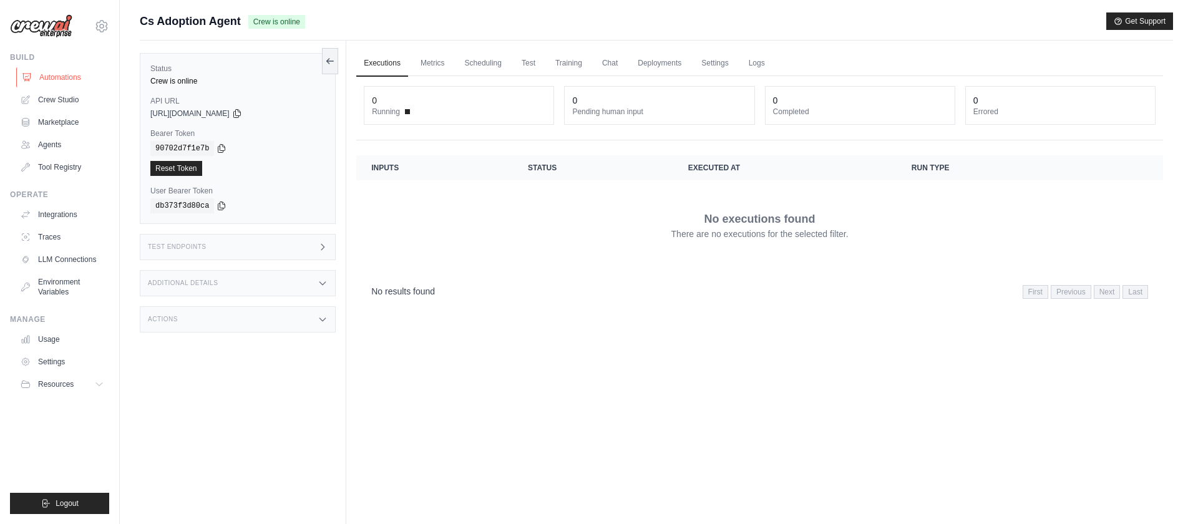
click at [61, 75] on link "Automations" at bounding box center [63, 77] width 94 height 20
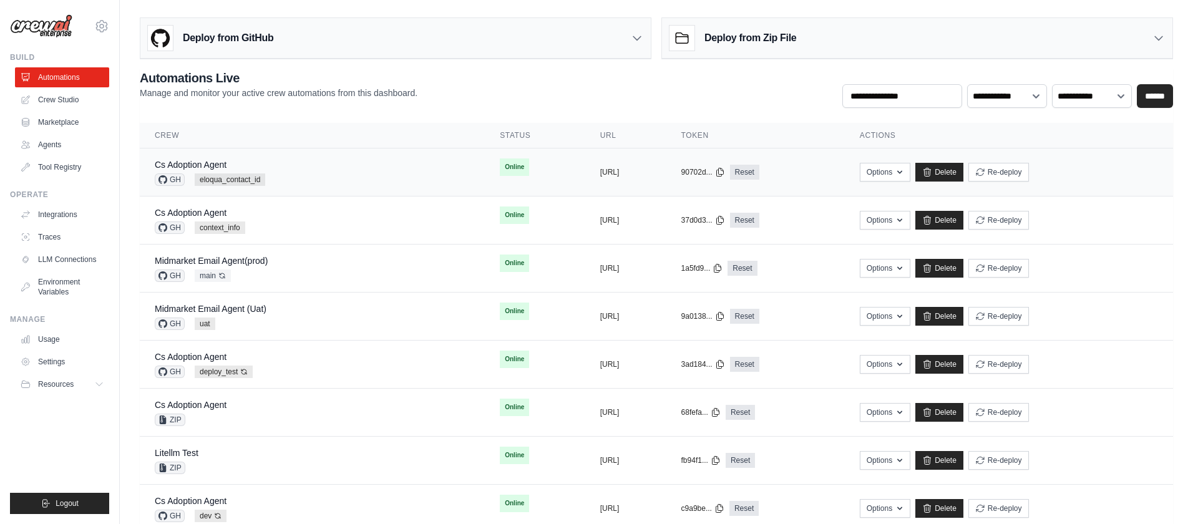
click at [337, 170] on div "Cs Adoption Agent GH eloqua_contact_id" at bounding box center [312, 172] width 315 height 27
